Goal: Task Accomplishment & Management: Use online tool/utility

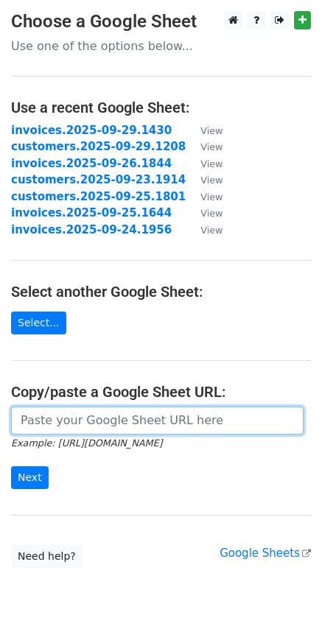
paste input "[URL][DOMAIN_NAME]"
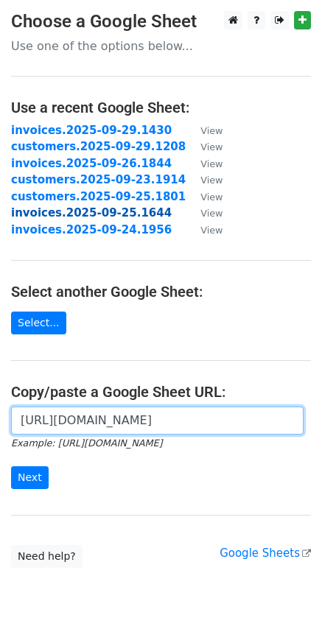
scroll to position [0, 431]
type input "[URL][DOMAIN_NAME]"
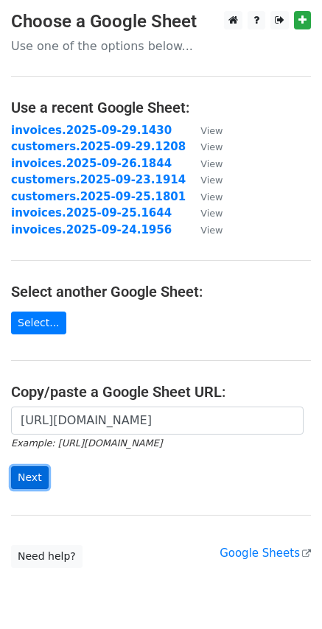
click at [37, 482] on input "Next" at bounding box center [30, 477] width 38 height 23
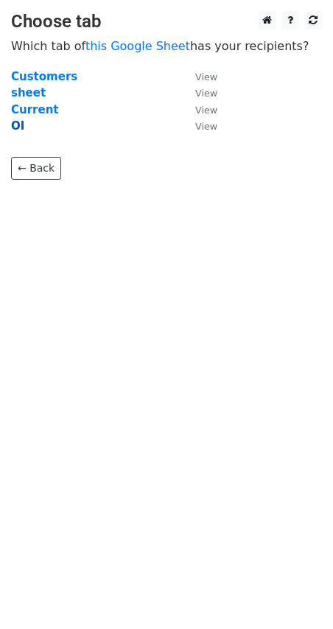
click at [17, 126] on strong "OI" at bounding box center [17, 125] width 13 height 13
click at [17, 124] on strong "OI" at bounding box center [17, 125] width 13 height 13
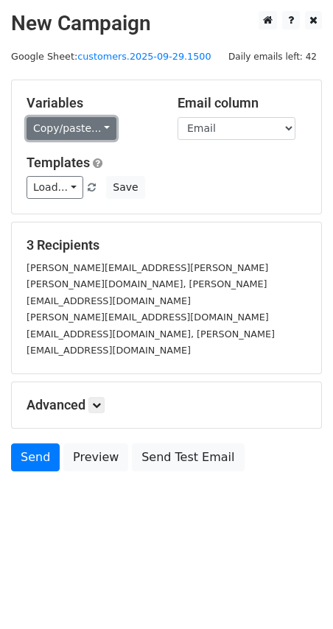
click at [107, 125] on link "Copy/paste..." at bounding box center [72, 128] width 90 height 23
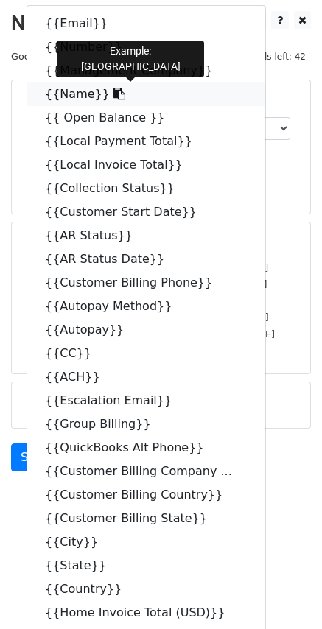
drag, startPoint x: 100, startPoint y: 89, endPoint x: 8, endPoint y: 103, distance: 93.1
click at [113, 89] on icon at bounding box center [119, 94] width 12 height 12
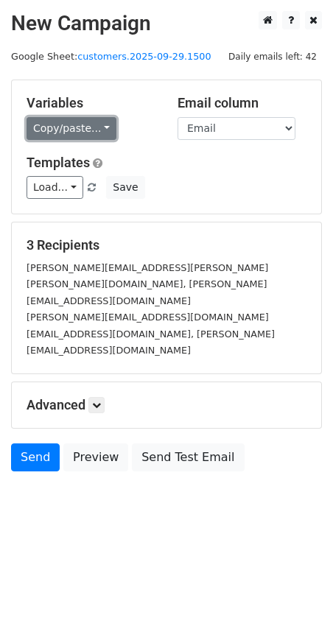
click at [100, 138] on link "Copy/paste..." at bounding box center [72, 128] width 90 height 23
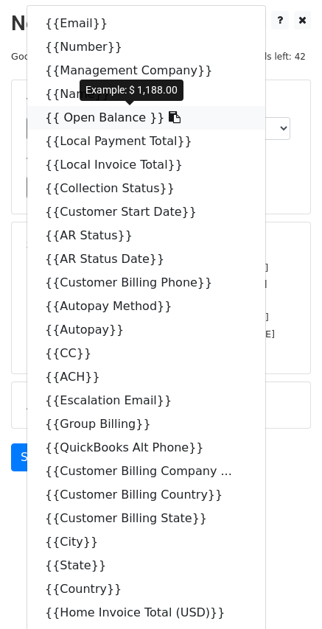
click at [169, 117] on icon at bounding box center [175, 117] width 12 height 12
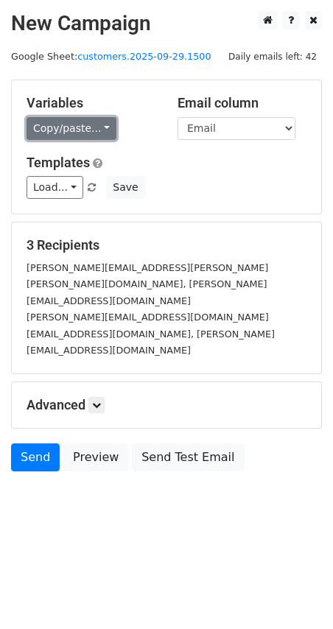
click at [95, 124] on link "Copy/paste..." at bounding box center [72, 128] width 90 height 23
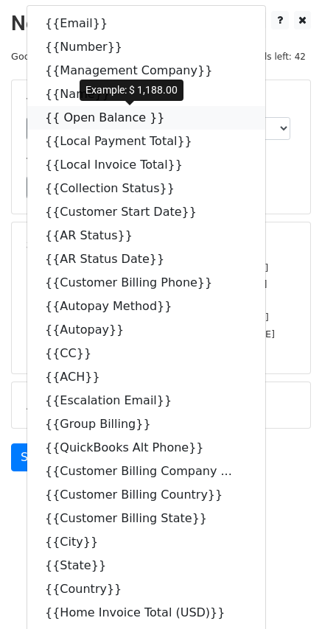
click at [169, 120] on icon at bounding box center [175, 117] width 12 height 12
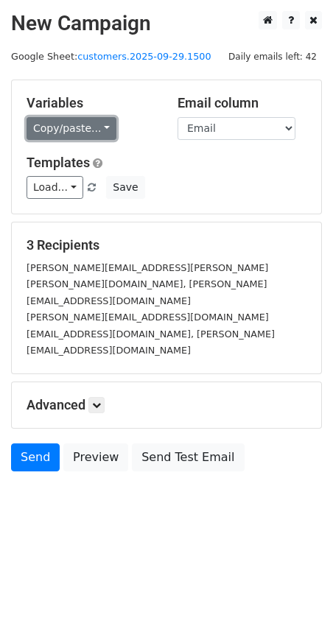
click at [92, 127] on link "Copy/paste..." at bounding box center [72, 128] width 90 height 23
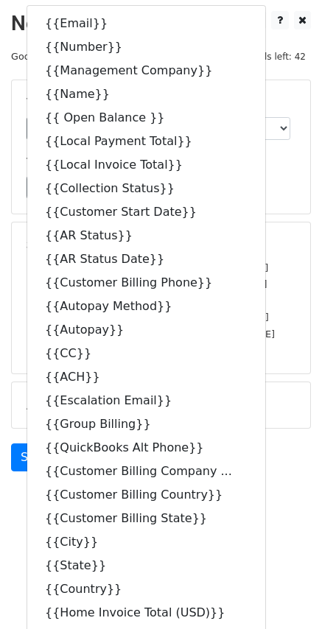
click at [313, 441] on body "New Campaign Daily emails left: 42 Google Sheet: customers.2025-09-29.1500 Vari…" at bounding box center [161, 274] width 322 height 527
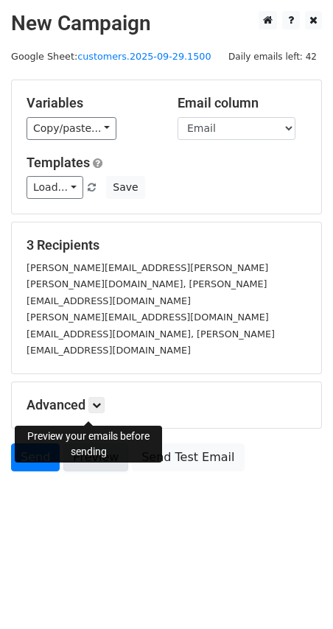
click at [100, 443] on link "Preview" at bounding box center [95, 457] width 65 height 28
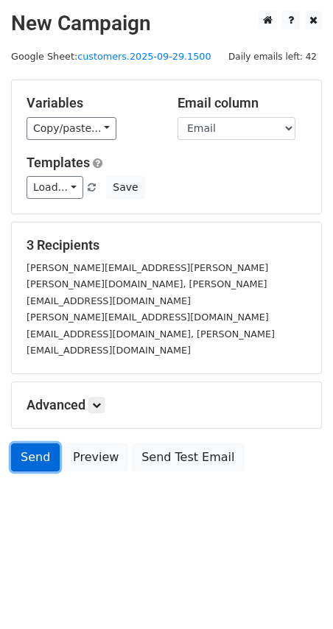
click at [43, 443] on link "Send" at bounding box center [35, 457] width 49 height 28
